Goal: Find specific page/section: Find specific page/section

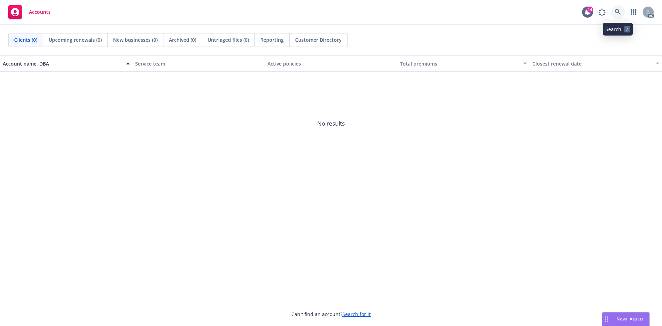
click at [618, 10] on icon at bounding box center [617, 12] width 6 height 6
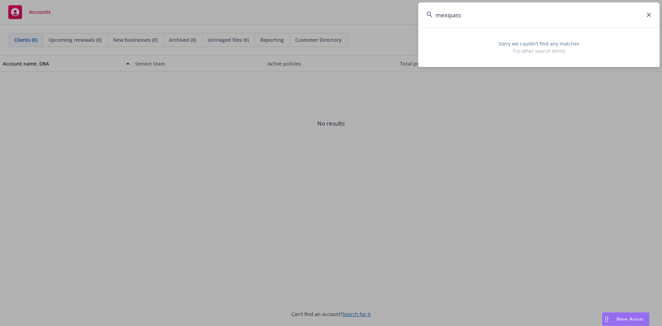
click at [503, 21] on input "mexipass" at bounding box center [538, 14] width 241 height 25
click at [502, 21] on input "mexipass" at bounding box center [538, 14] width 241 height 25
click at [501, 21] on input "mexipass" at bounding box center [538, 14] width 241 height 25
click at [498, 20] on input "mexipass" at bounding box center [538, 14] width 241 height 25
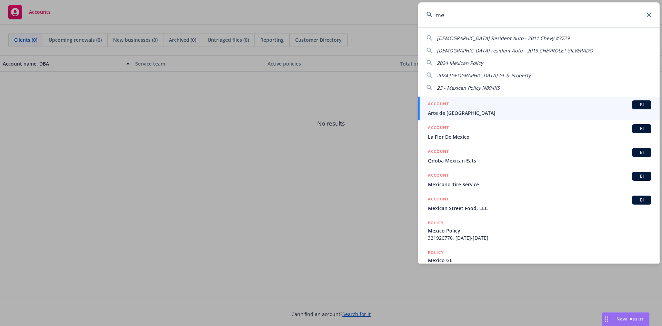
type input "m"
